Goal: Information Seeking & Learning: Learn about a topic

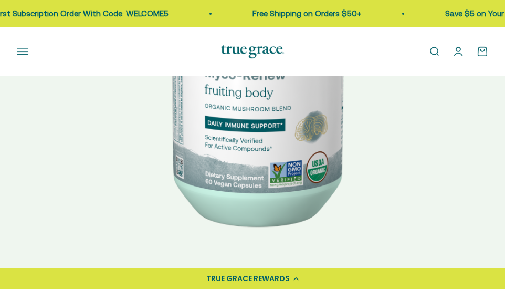
scroll to position [272, 0]
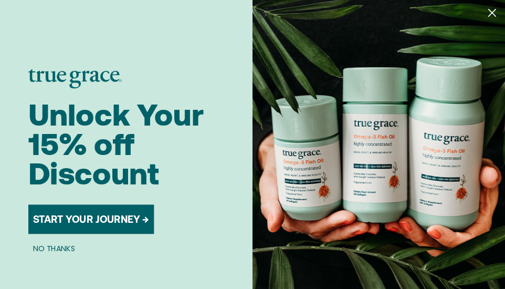
click at [489, 13] on icon "Close dialog" at bounding box center [492, 12] width 7 height 7
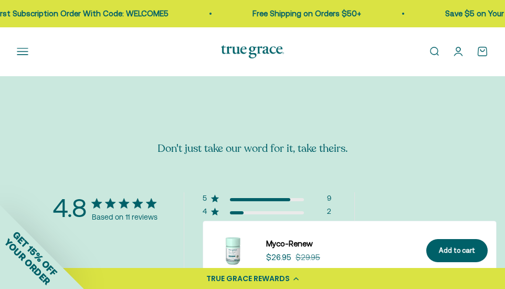
scroll to position [2970, 0]
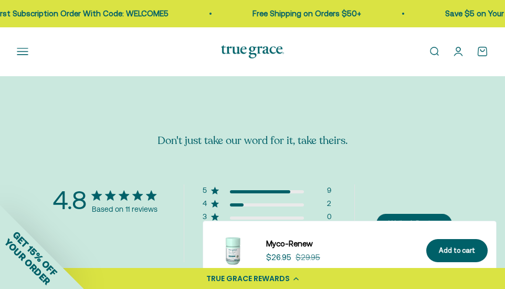
click at [25, 57] on button "Open navigation menu" at bounding box center [23, 52] width 12 height 12
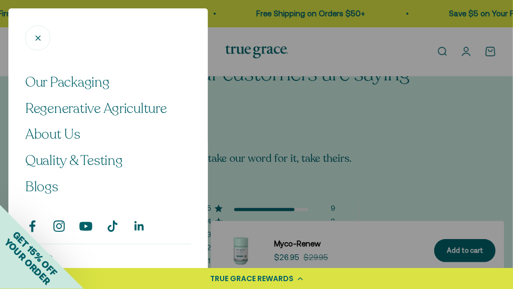
scroll to position [25, 0]
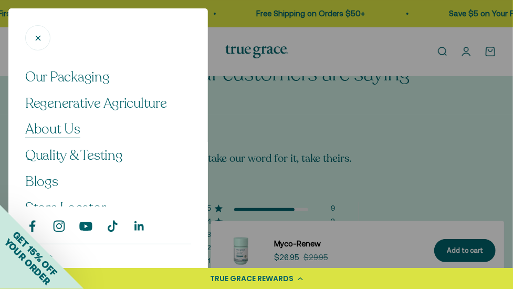
click at [66, 135] on span "About Us" at bounding box center [52, 129] width 55 height 18
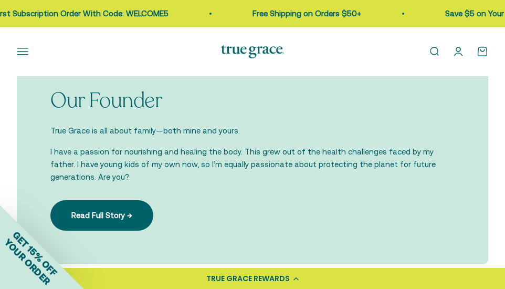
scroll to position [1418, 0]
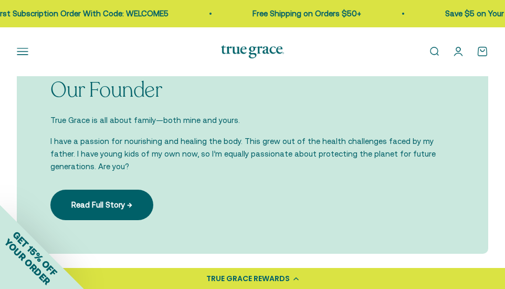
click at [449, 216] on div "Our Founder True Grace is all about family—both mine and yours. I have a passio…" at bounding box center [252, 149] width 404 height 142
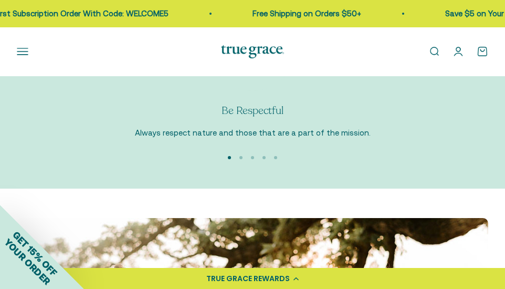
scroll to position [1776, 0]
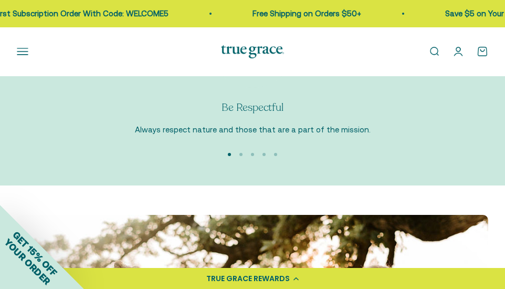
click at [239, 153] on button "Go to item 2" at bounding box center [240, 154] width 3 height 3
click at [254, 153] on button "Go to item 3" at bounding box center [252, 154] width 3 height 3
click at [263, 154] on button "Go to item 4" at bounding box center [263, 154] width 3 height 3
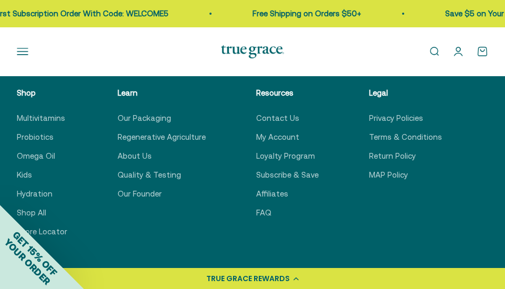
scroll to position [3431, 0]
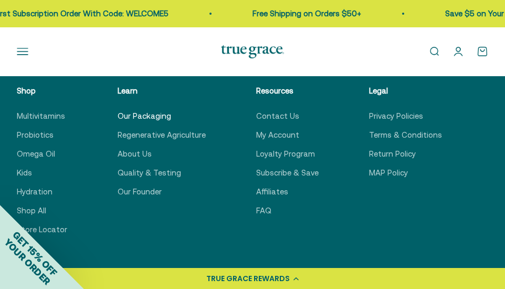
click at [146, 118] on link "Our Packaging" at bounding box center [145, 116] width 54 height 13
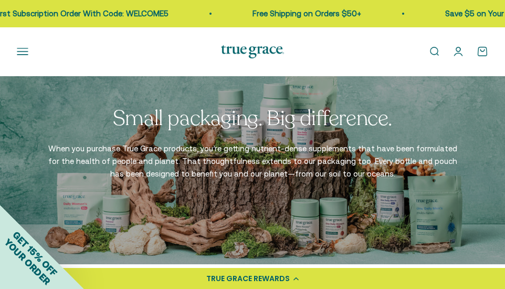
scroll to position [2119, 0]
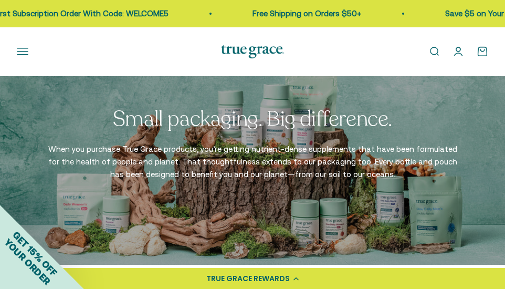
click at [26, 51] on button "Open navigation menu" at bounding box center [23, 52] width 12 height 12
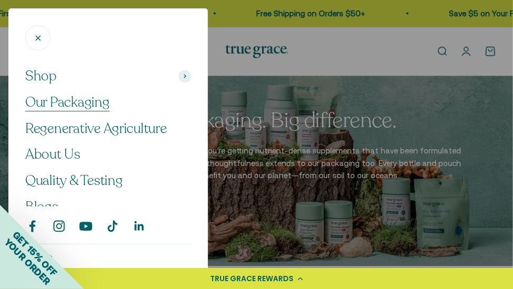
scroll to position [35, 0]
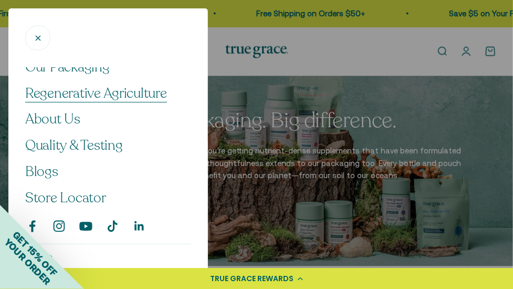
click at [113, 94] on span "Regenerative Agriculture" at bounding box center [96, 93] width 142 height 18
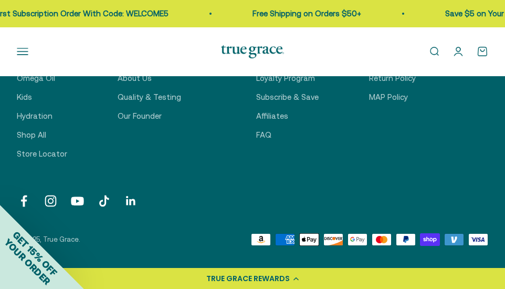
scroll to position [6010, 0]
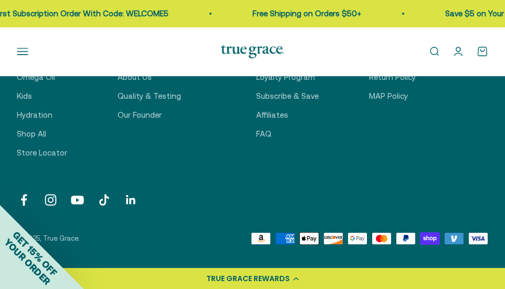
click at [51, 193] on link "Follow on Instagram" at bounding box center [51, 200] width 14 height 14
